Goal: Task Accomplishment & Management: Use online tool/utility

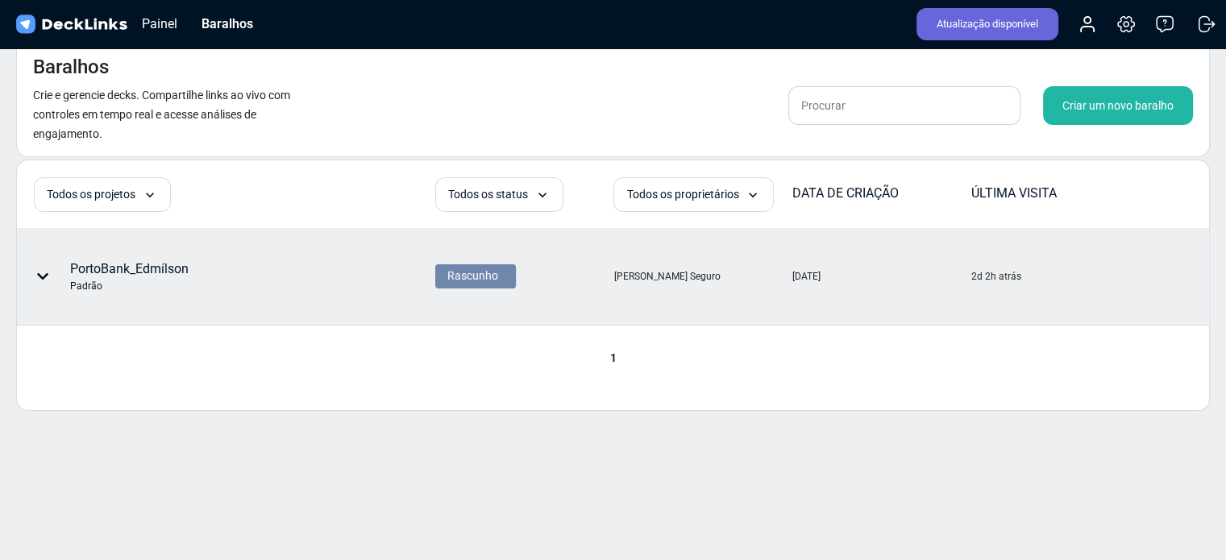
click at [39, 270] on icon at bounding box center [42, 276] width 13 height 13
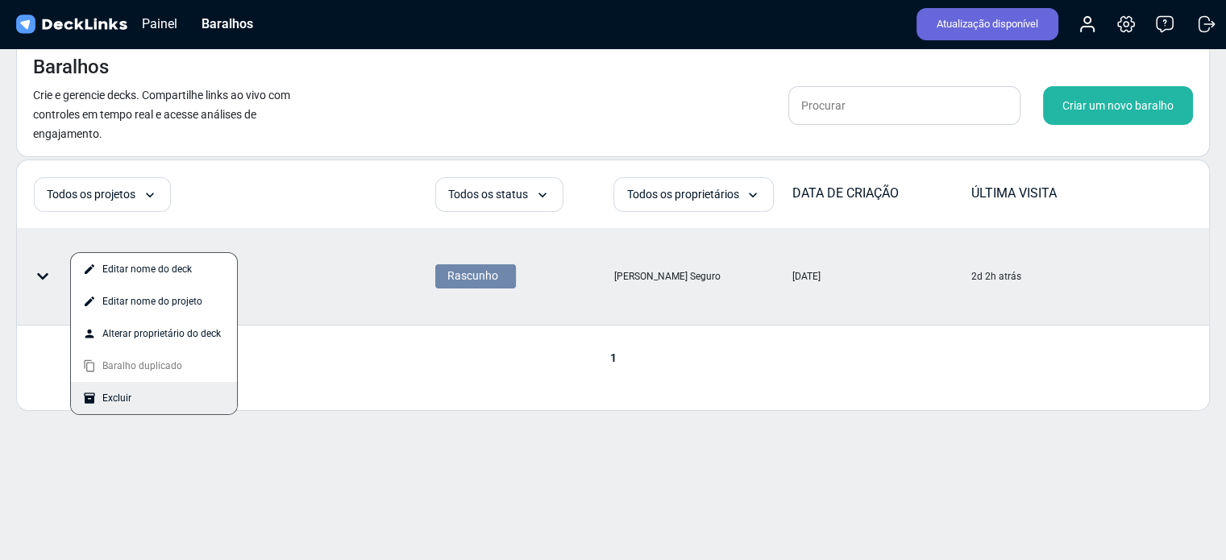
click at [135, 393] on div "Excluir" at bounding box center [154, 398] width 166 height 32
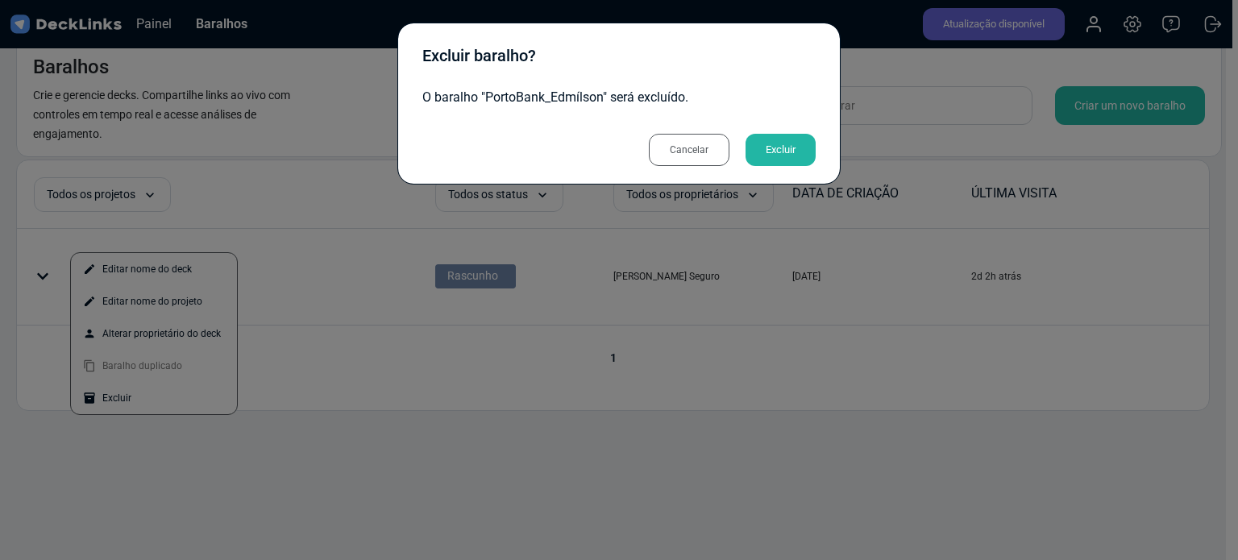
click at [789, 141] on font "Excluir" at bounding box center [781, 150] width 30 height 24
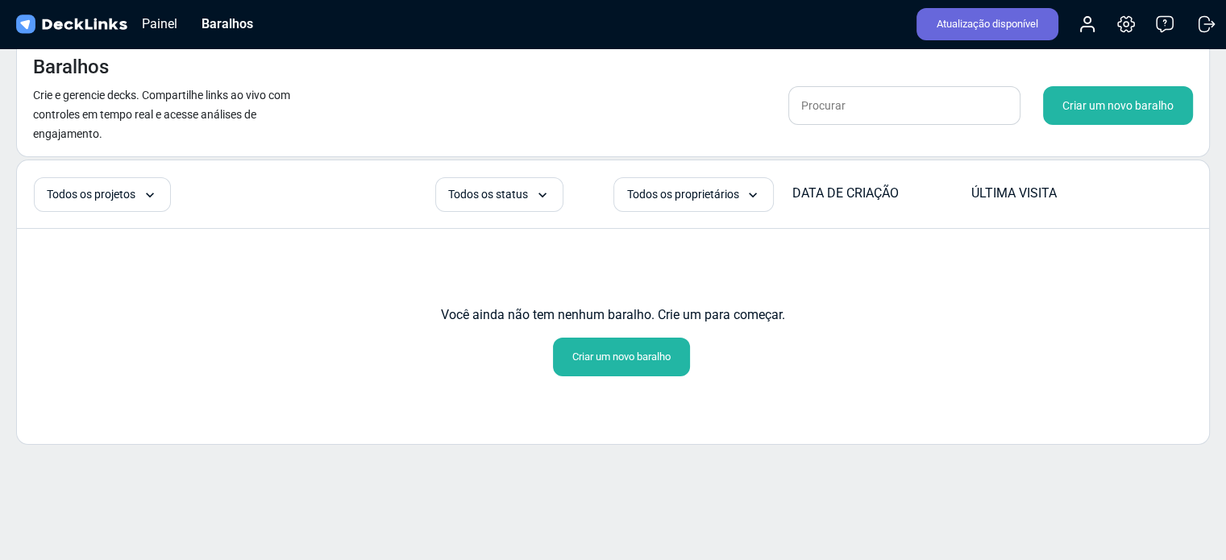
click at [611, 356] on font "Criar um novo baralho" at bounding box center [621, 357] width 98 height 12
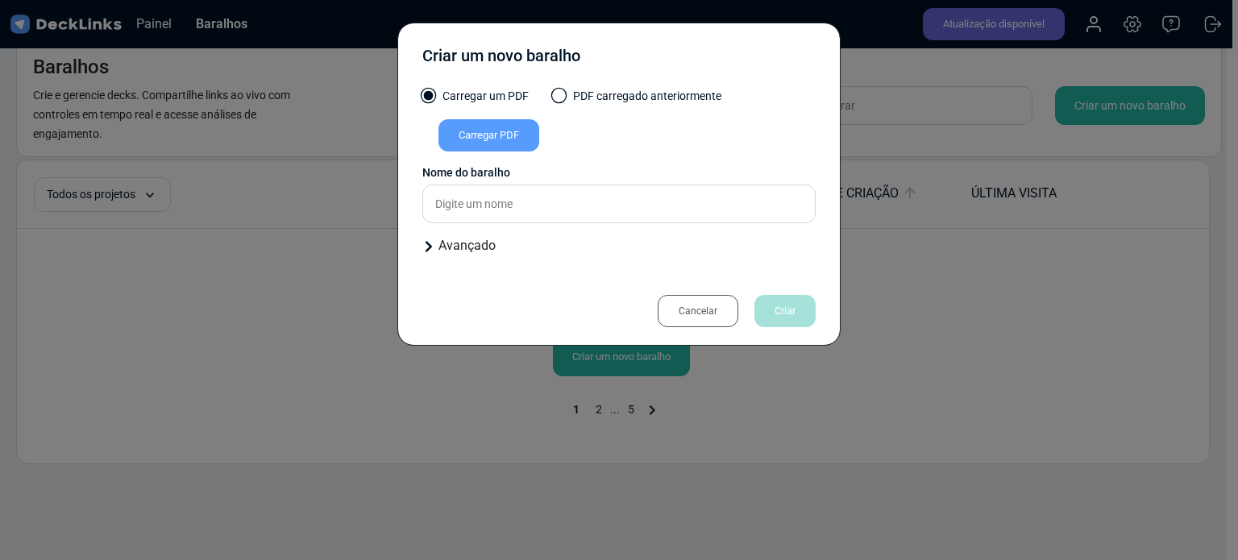
click at [501, 131] on font "Carregar PDF" at bounding box center [489, 135] width 60 height 12
click at [0, 0] on input "Carregar PDF" at bounding box center [0, 0] width 0 height 0
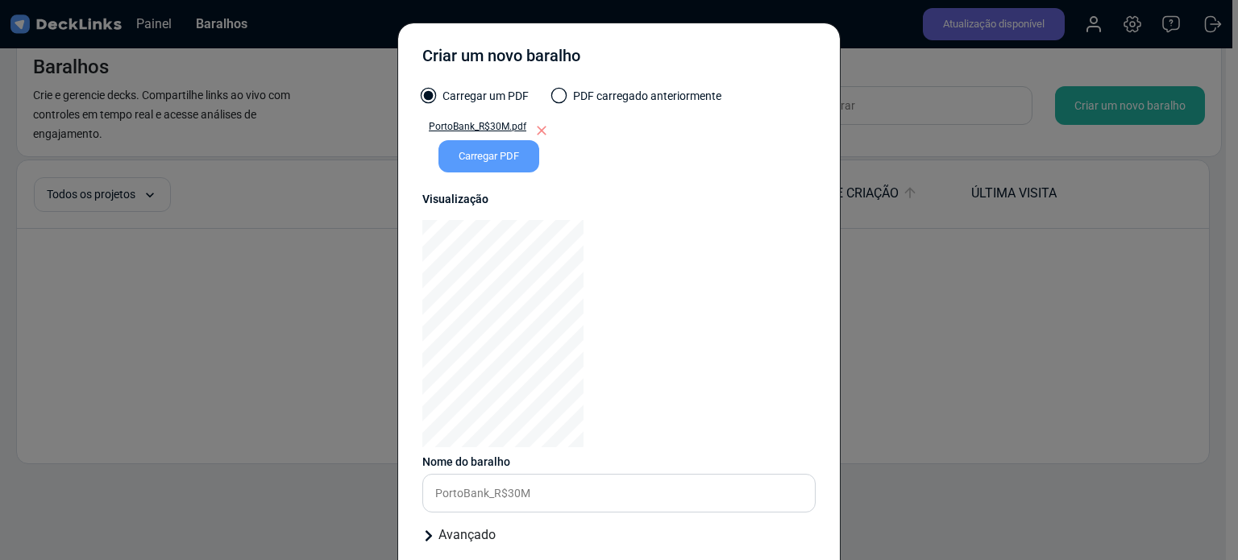
scroll to position [97, 0]
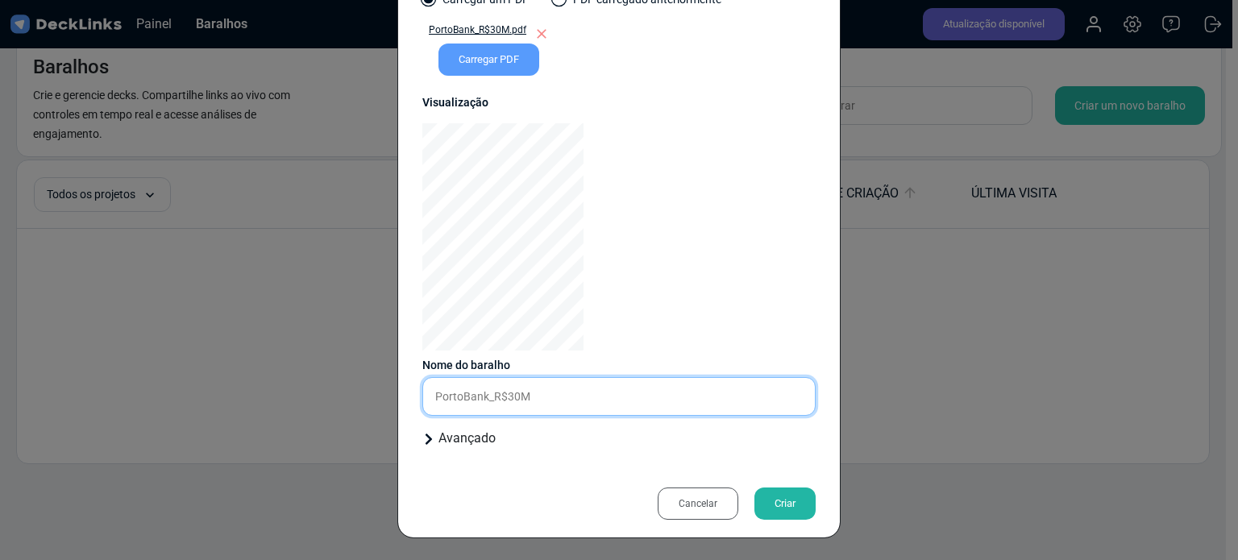
drag, startPoint x: 549, startPoint y: 393, endPoint x: 383, endPoint y: 393, distance: 166.1
click at [383, 393] on div "Criar um novo baralho Carregar um PDF PDF carregado anteriormente PortoBank_R$3…" at bounding box center [619, 280] width 1238 height 560
type input "C"
type input "Apresentação PortoBank"
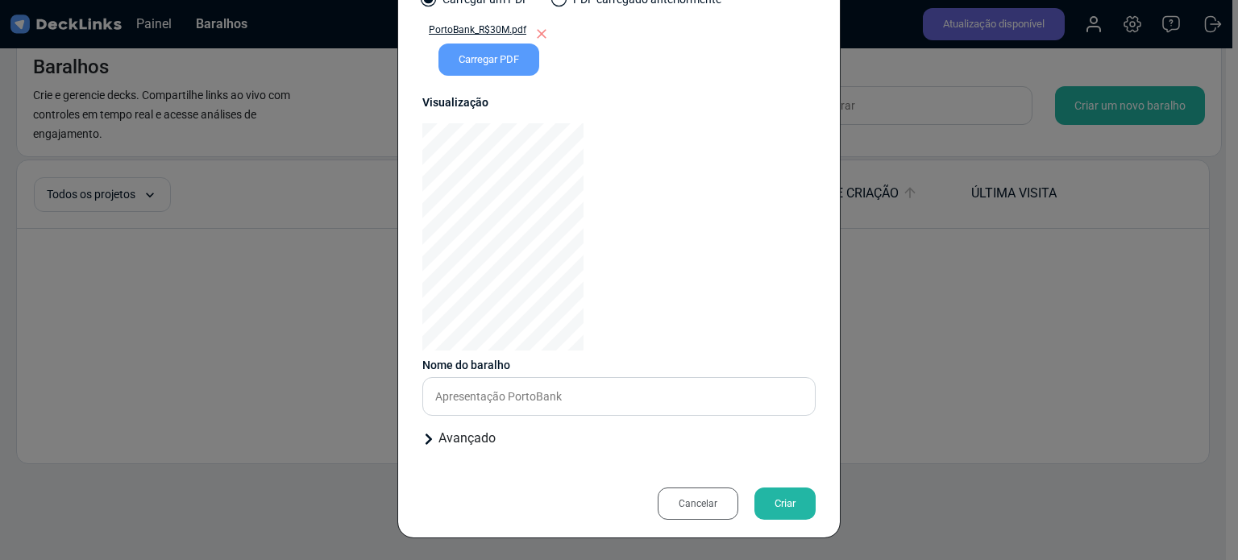
click at [790, 500] on div "Criar" at bounding box center [785, 504] width 61 height 32
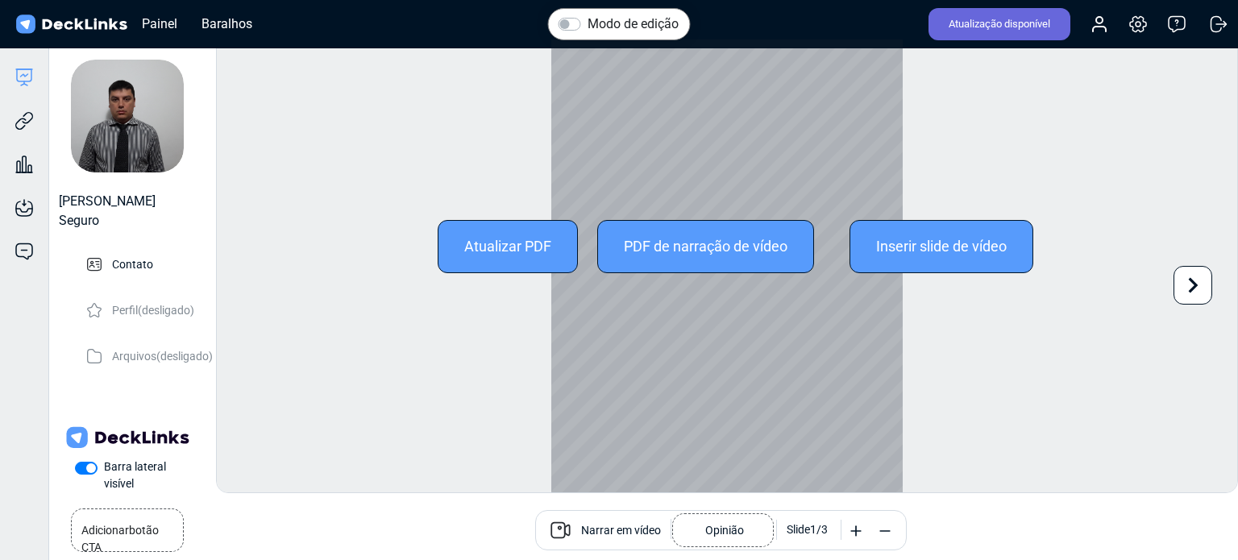
scroll to position [44, 0]
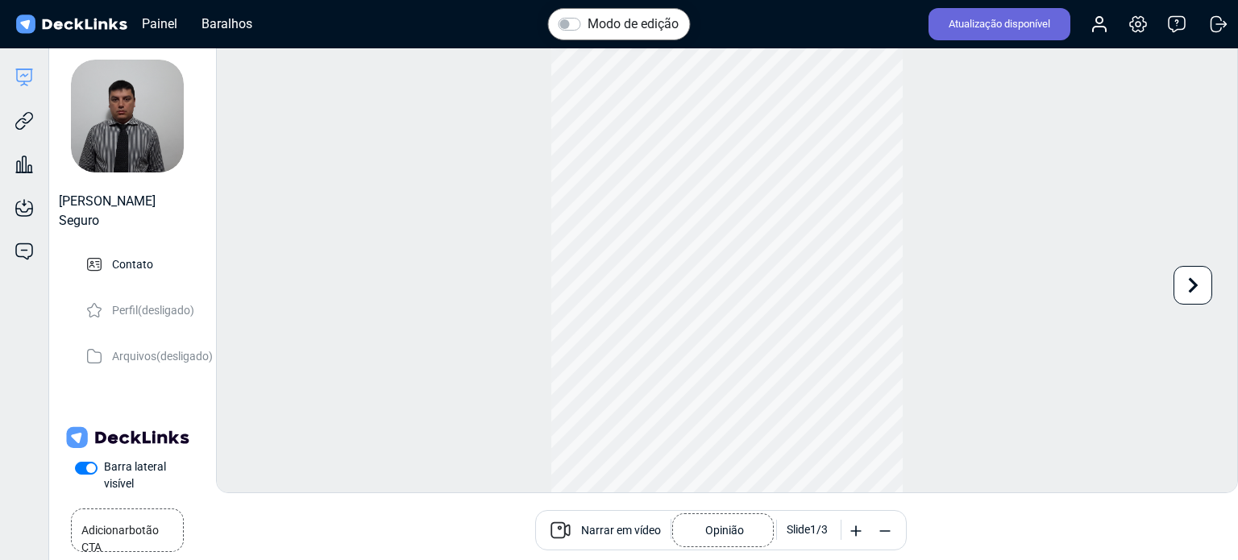
click at [497, 245] on div "Modo de edição Alterar foto A atualização desta imagem será aplicada imediatame…" at bounding box center [727, 266] width 1022 height 455
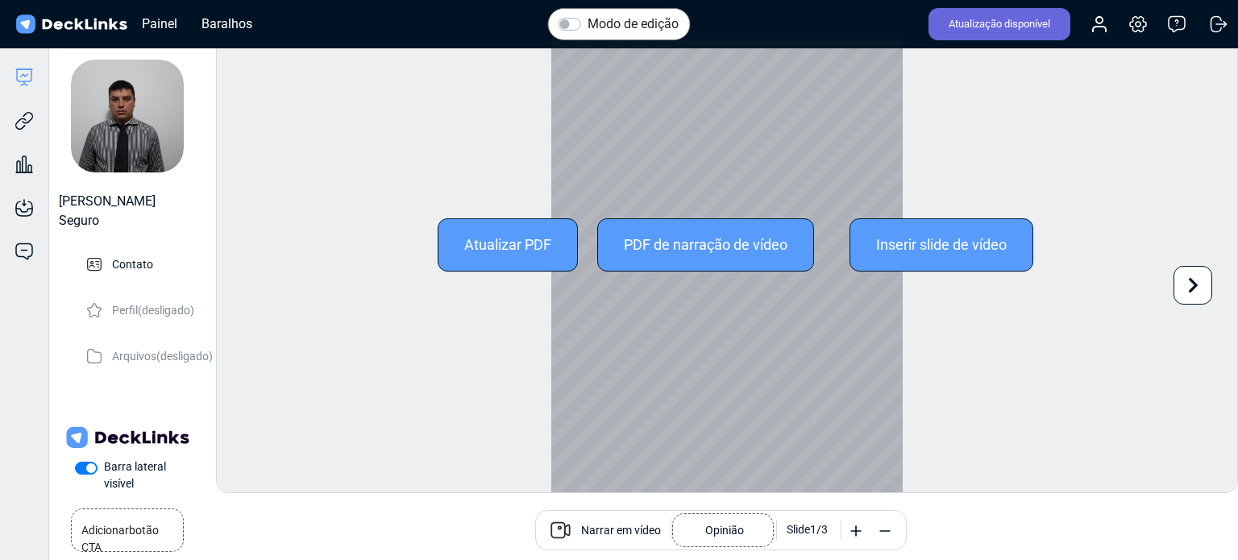
click at [542, 247] on font "Atualizar PDF" at bounding box center [507, 244] width 87 height 17
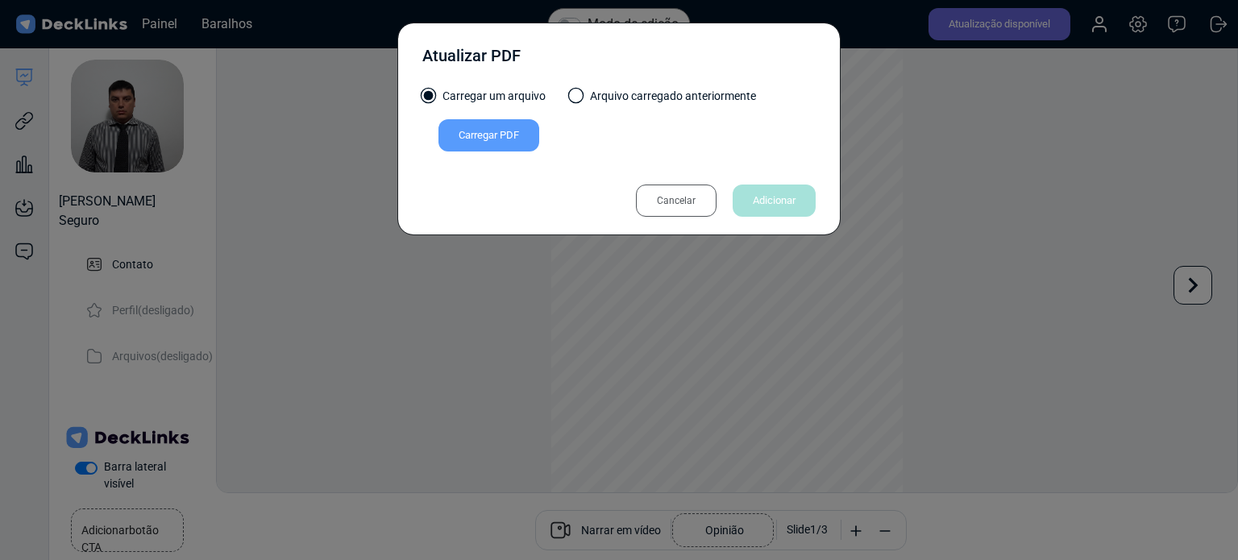
click at [505, 131] on font "Carregar PDF" at bounding box center [489, 135] width 60 height 12
click at [0, 0] on input "Carregar PDF" at bounding box center [0, 0] width 0 height 0
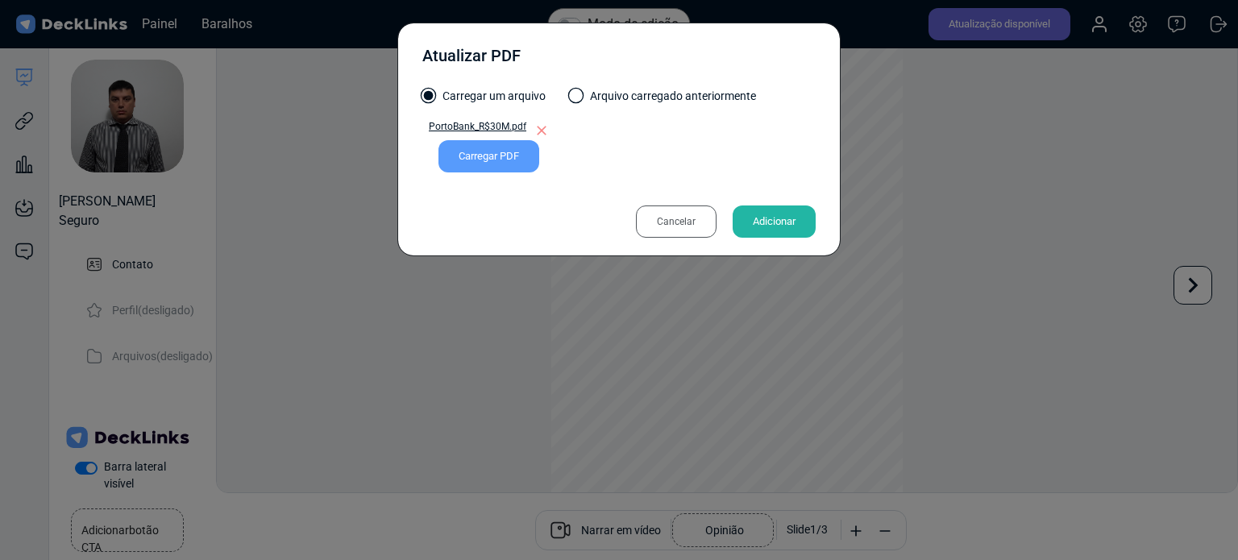
click at [676, 213] on font "Cancelar" at bounding box center [676, 222] width 39 height 24
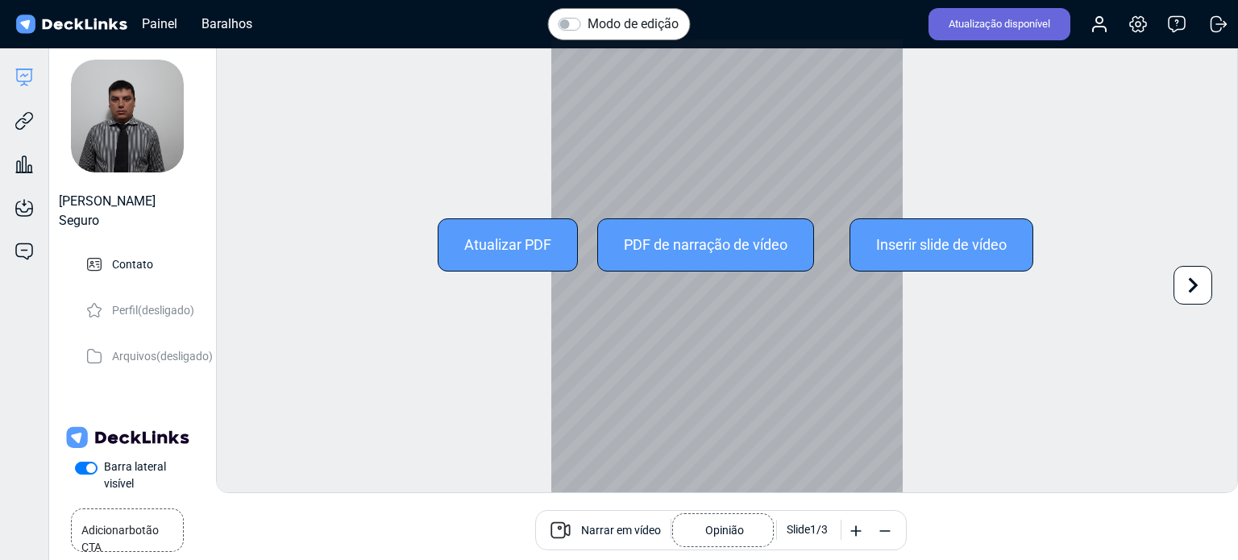
click at [549, 244] on div "Atualizar PDF" at bounding box center [508, 244] width 140 height 53
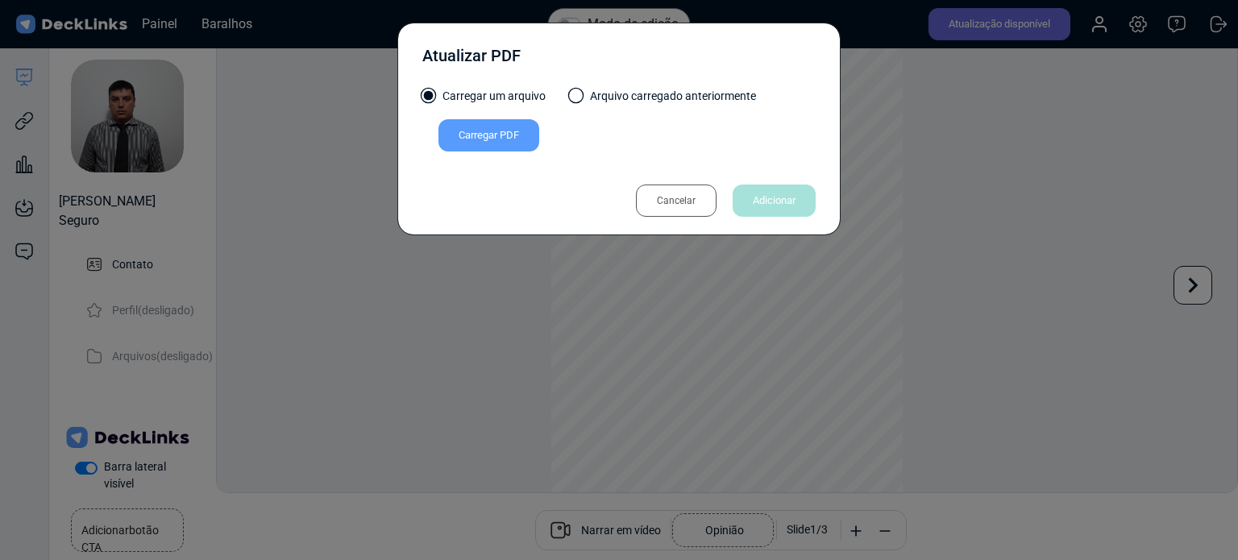
click at [526, 140] on div "Carregar PDF" at bounding box center [489, 135] width 101 height 32
click at [0, 0] on input "Carregar PDF" at bounding box center [0, 0] width 0 height 0
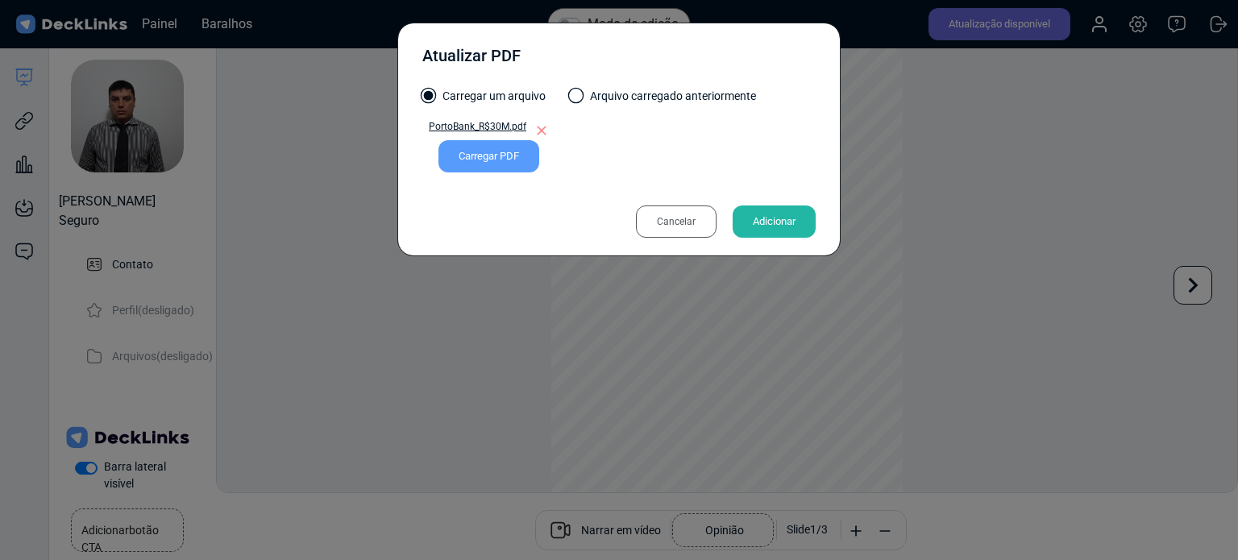
click at [782, 212] on font "Adicionar" at bounding box center [774, 222] width 43 height 24
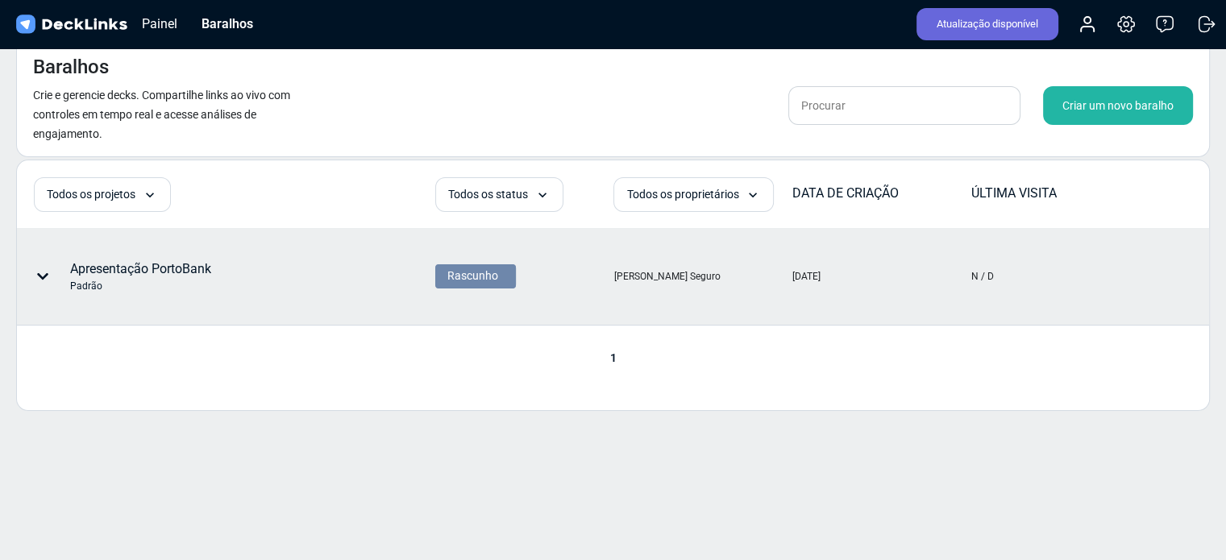
click at [44, 273] on icon at bounding box center [42, 276] width 13 height 13
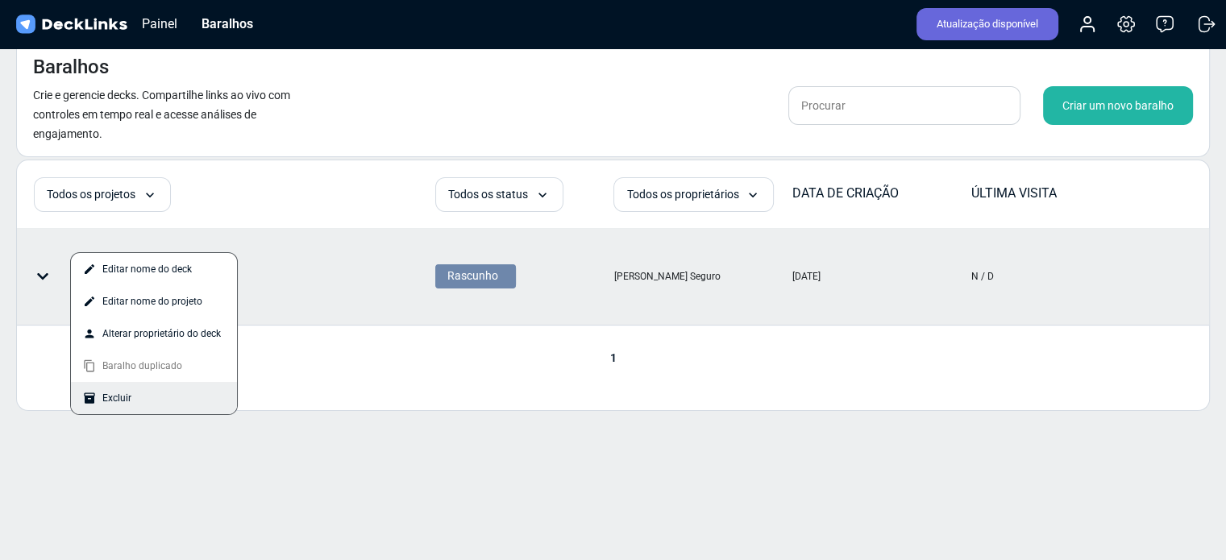
click at [108, 393] on font "Excluir" at bounding box center [116, 398] width 29 height 11
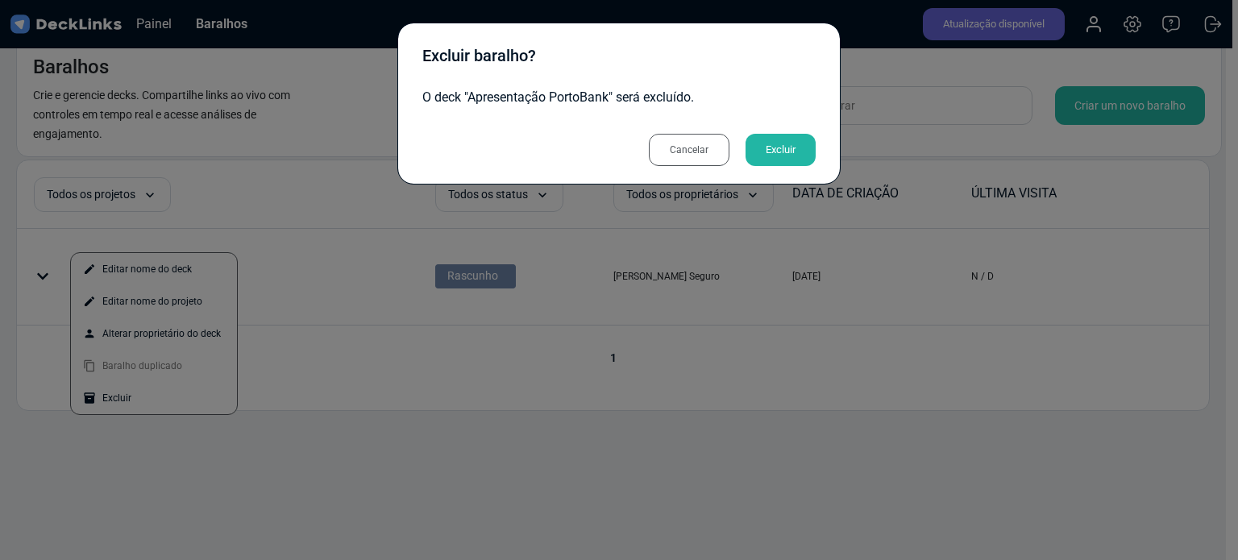
click at [766, 141] on font "Excluir" at bounding box center [781, 150] width 30 height 24
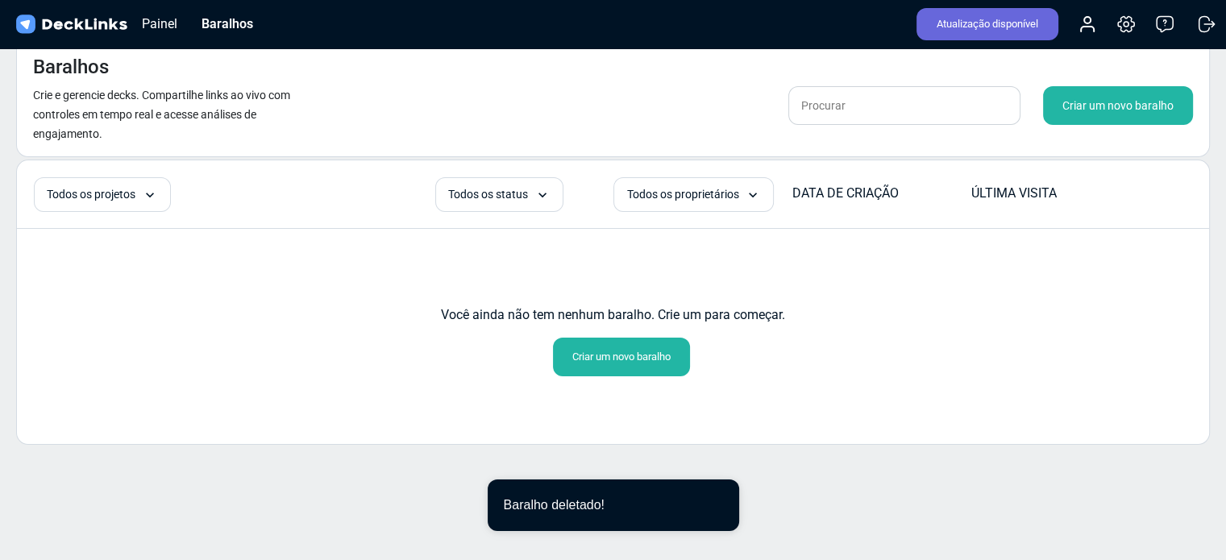
click at [616, 354] on font "Criar um novo baralho" at bounding box center [621, 357] width 98 height 12
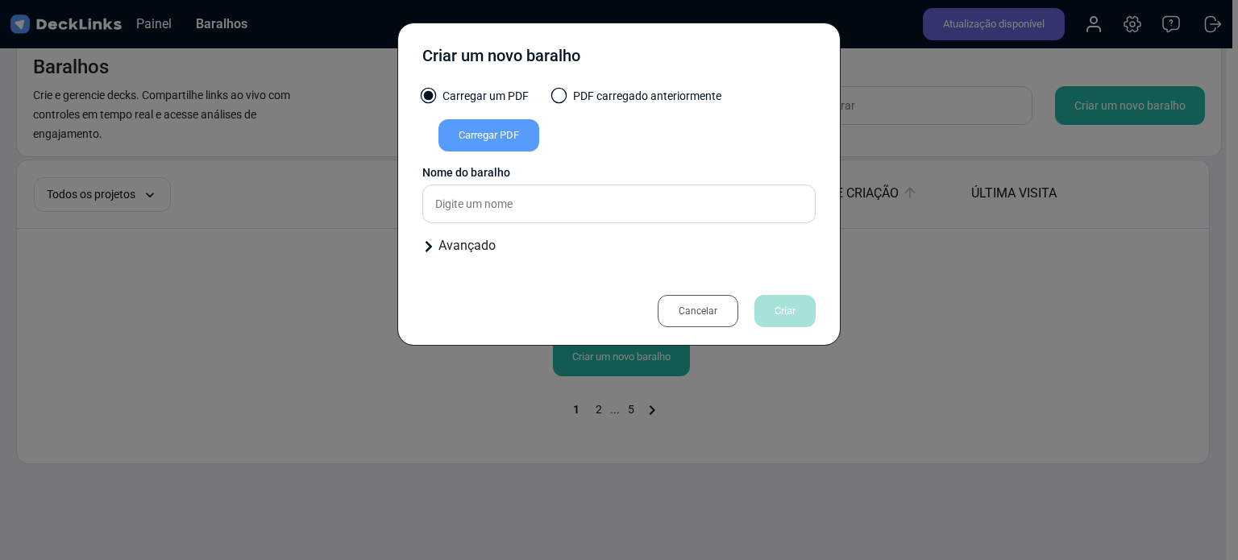
click at [493, 133] on font "Carregar PDF" at bounding box center [489, 135] width 60 height 12
click at [0, 0] on input "Carregar PDF" at bounding box center [0, 0] width 0 height 0
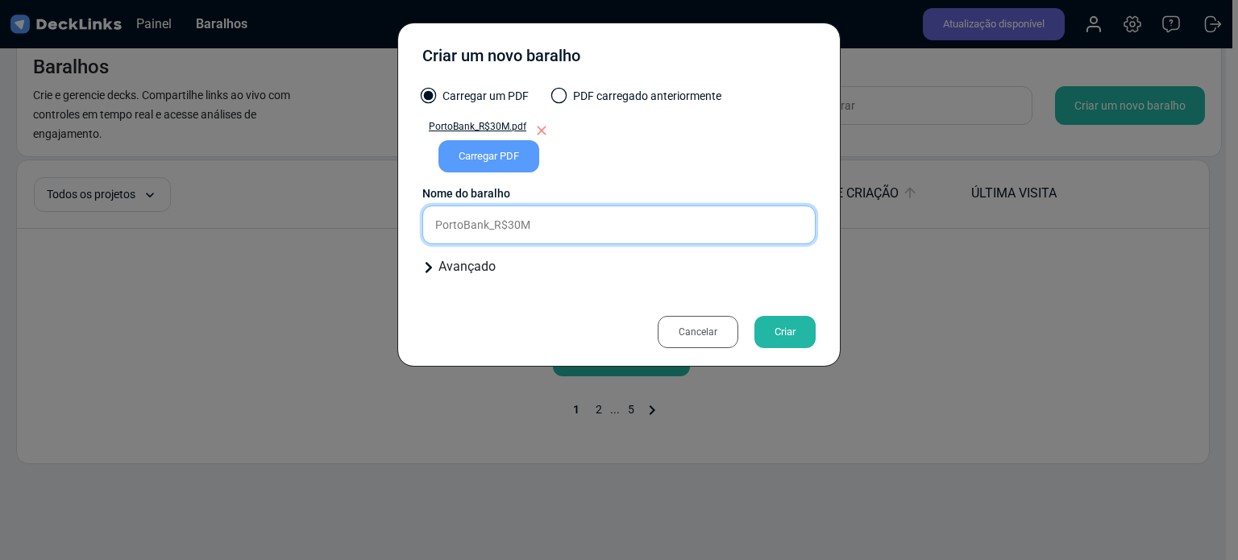
drag, startPoint x: 551, startPoint y: 221, endPoint x: 311, endPoint y: 231, distance: 239.7
click at [311, 231] on div "Criar um novo baralho Carregar um PDF PDF carregado anteriormente PortoBank_R$3…" at bounding box center [619, 280] width 1238 height 560
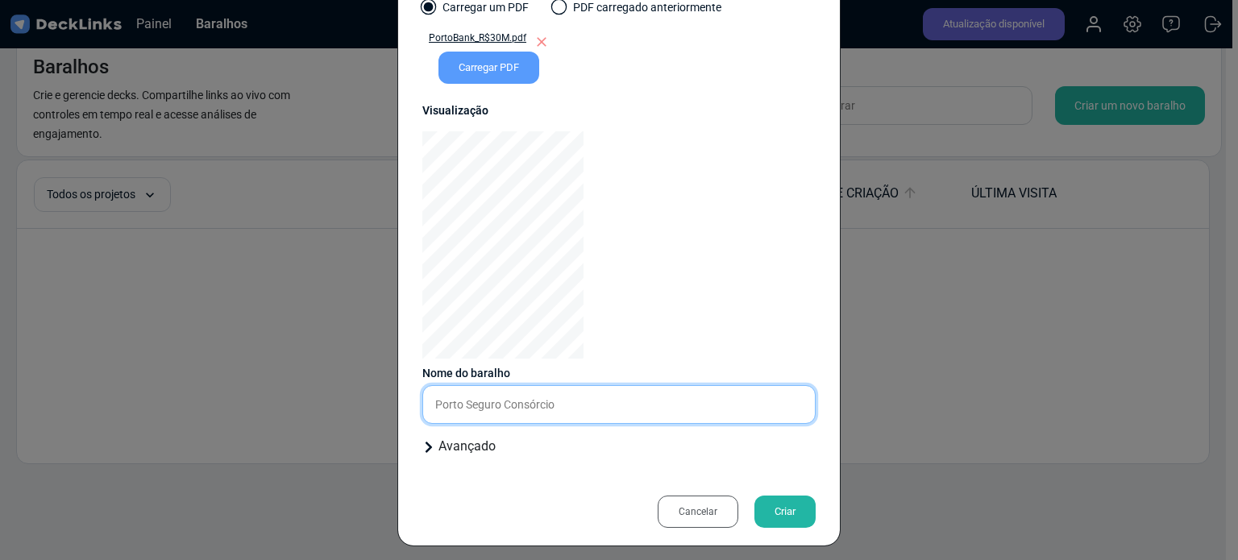
scroll to position [97, 0]
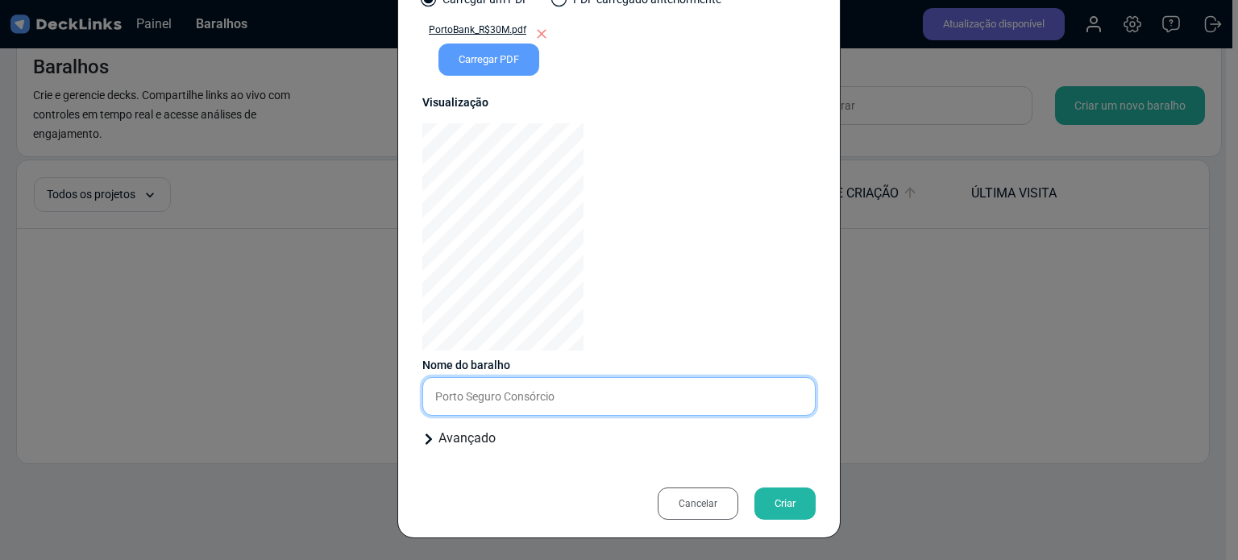
type input "Porto Seguro Consórcio"
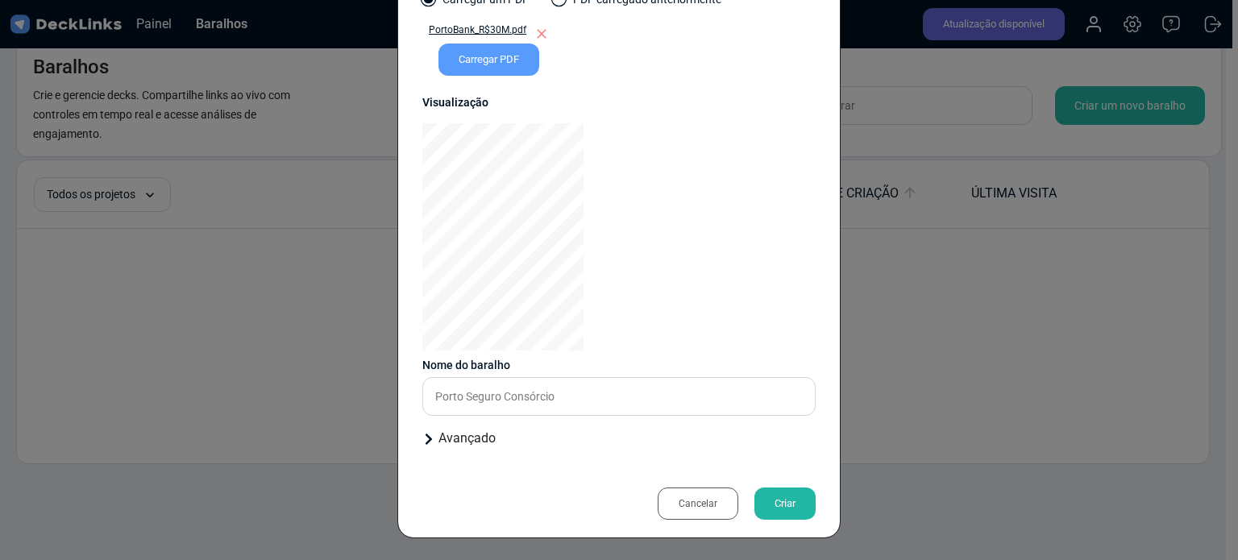
click at [777, 494] on font "Criar" at bounding box center [785, 504] width 21 height 24
